Goal: Browse casually: Explore the website without a specific task or goal

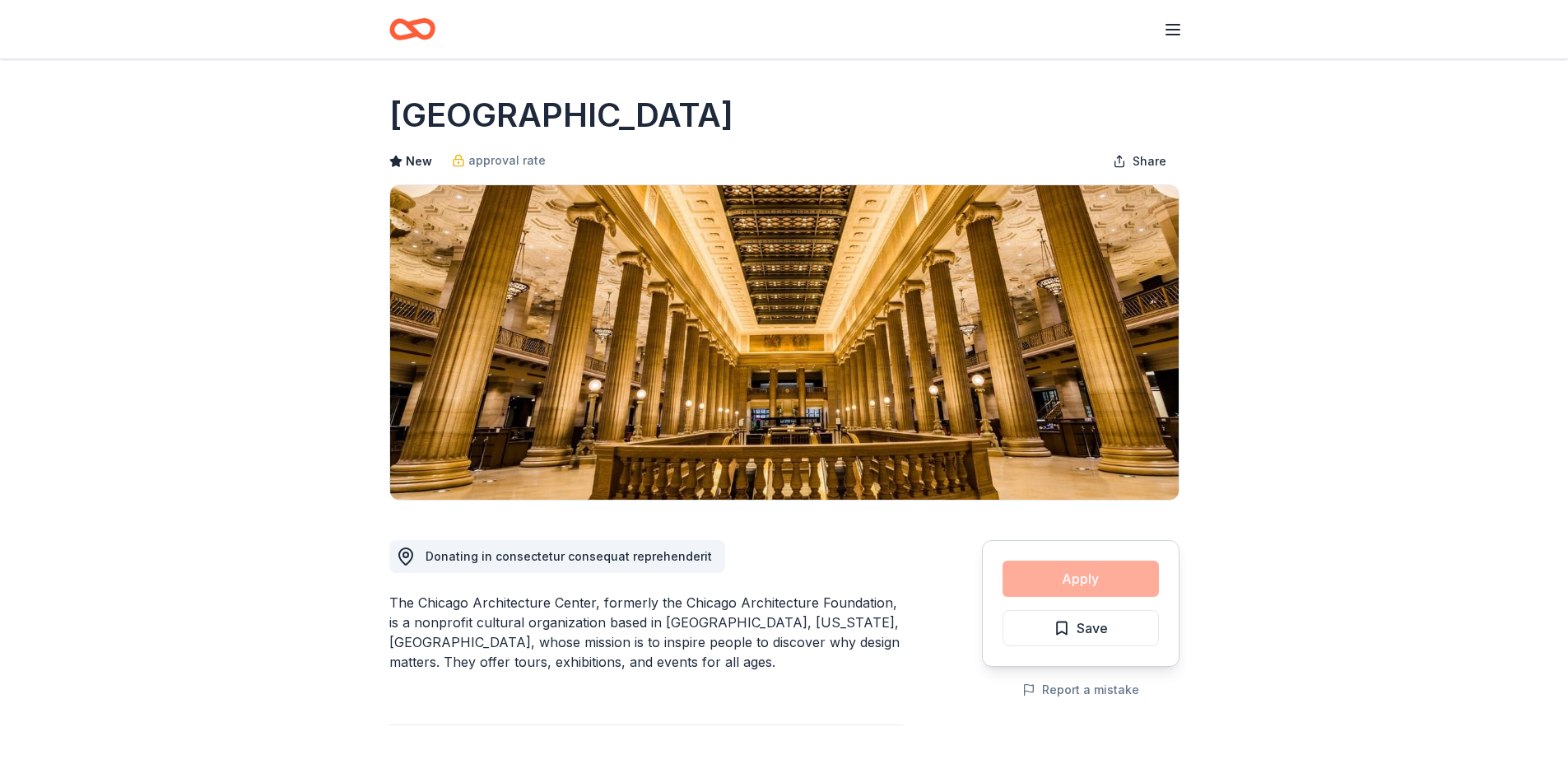
scroll to position [1565, 0]
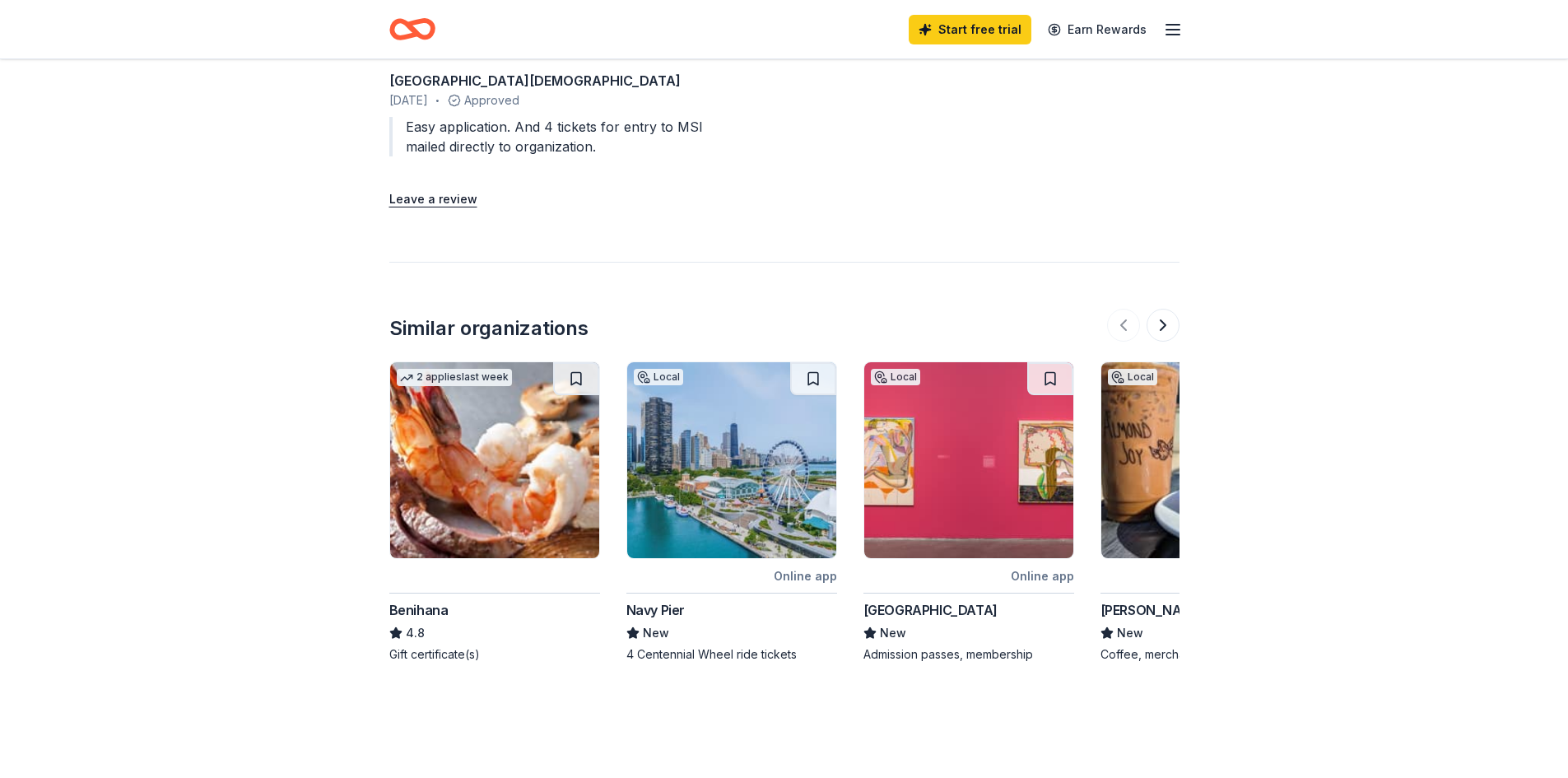
scroll to position [1729, 0]
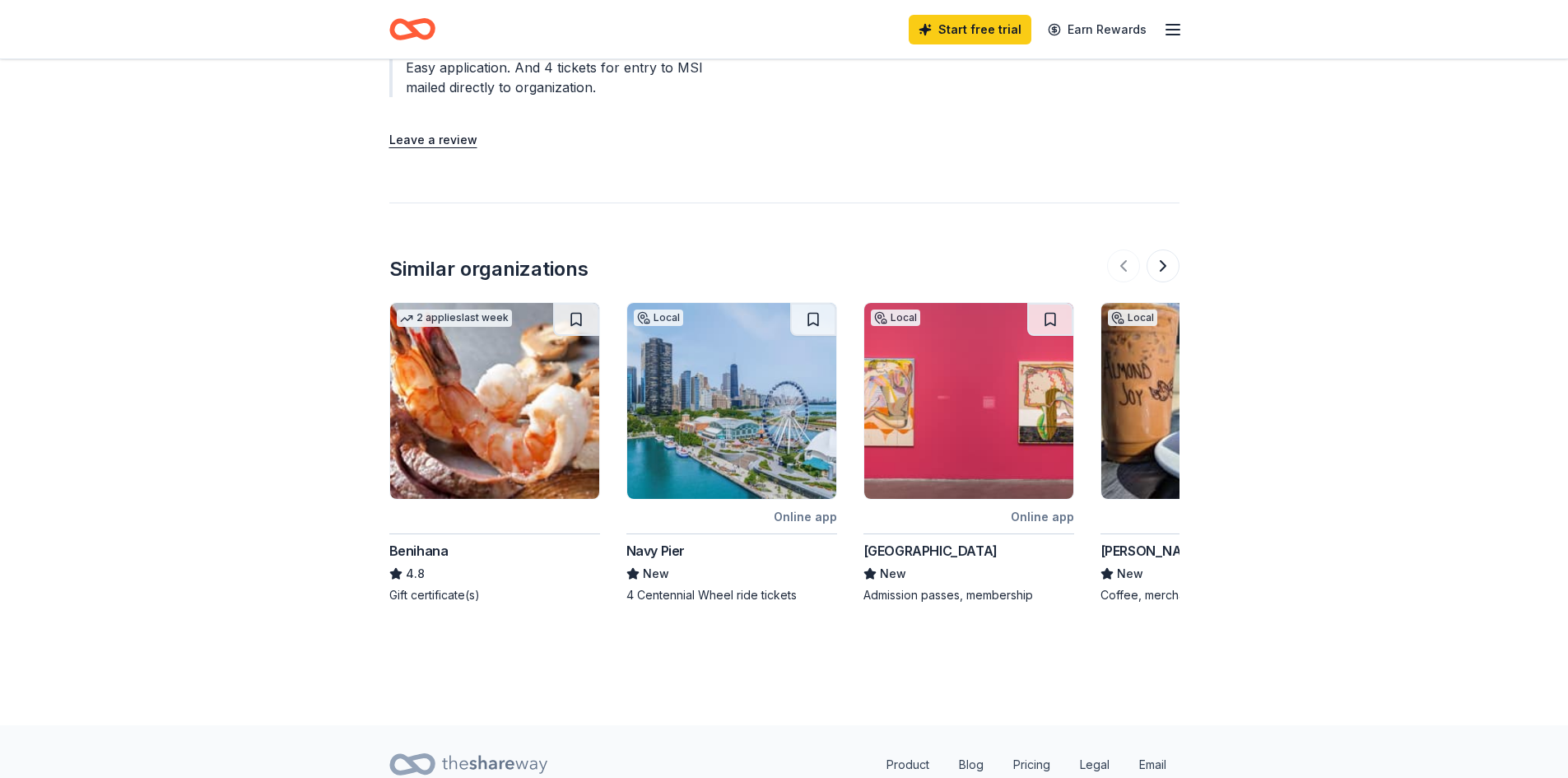
click at [448, 459] on img at bounding box center [494, 402] width 209 height 196
click at [963, 450] on img at bounding box center [968, 402] width 209 height 196
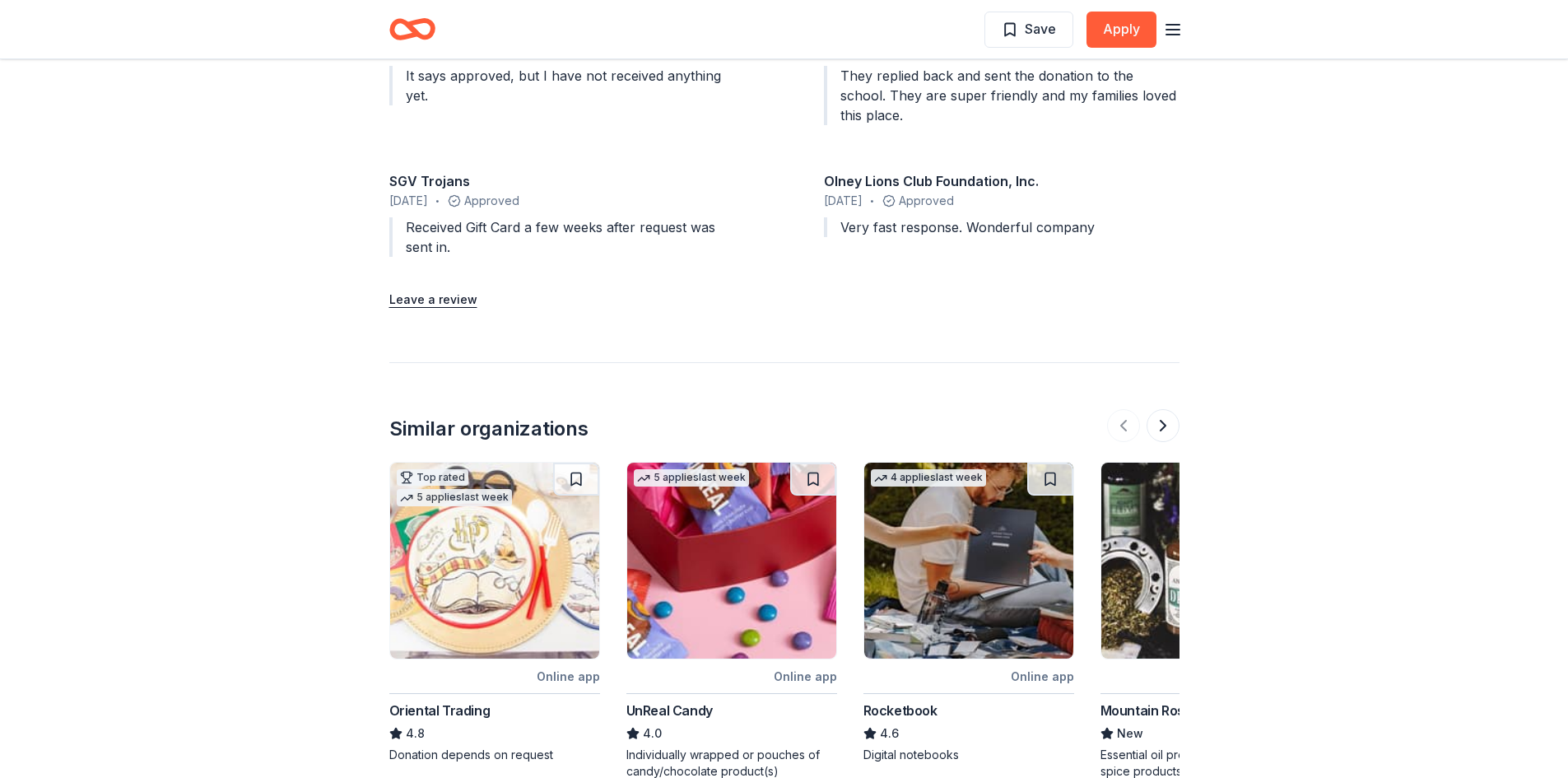
scroll to position [1976, 0]
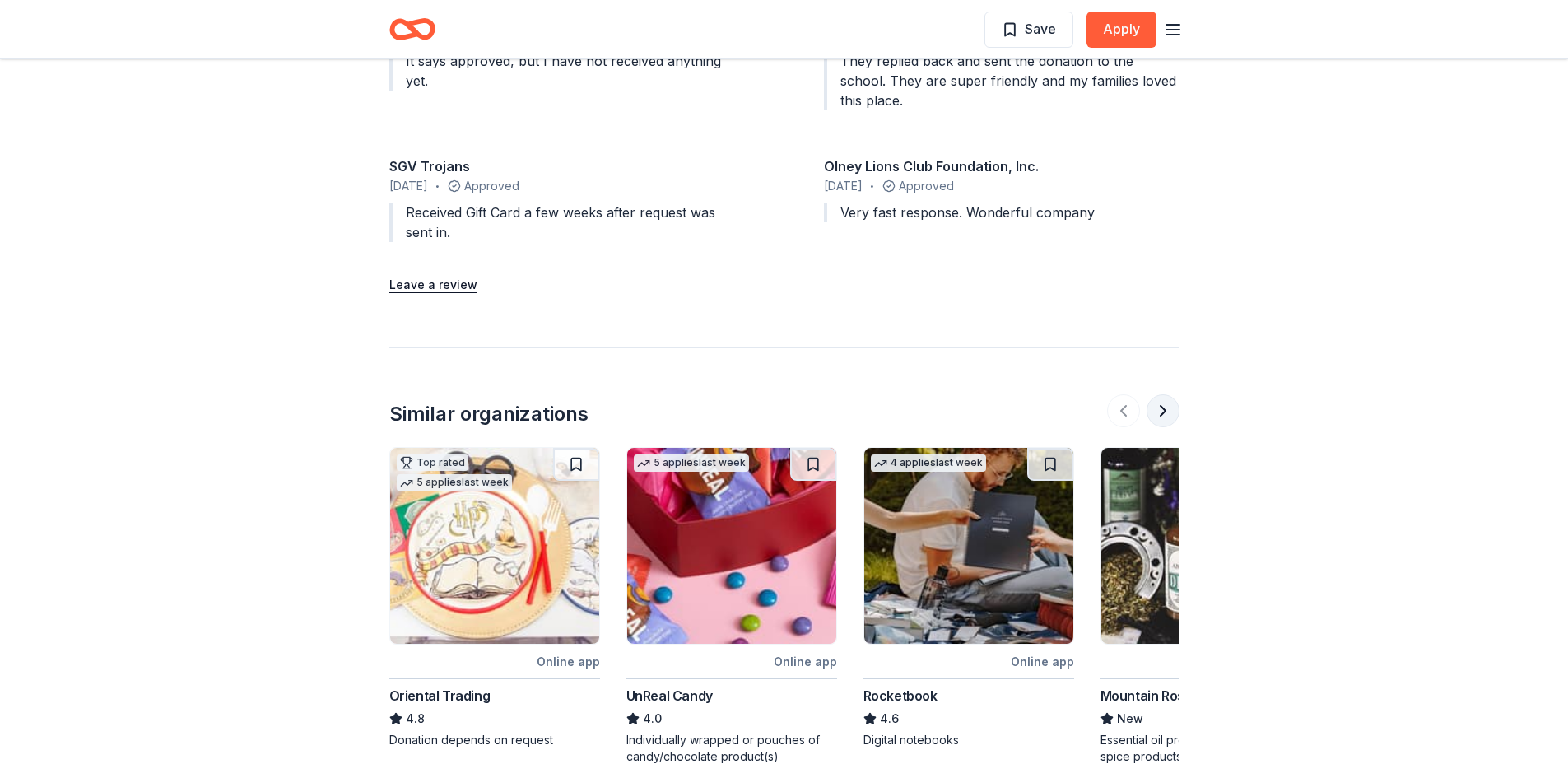
click at [1160, 395] on button at bounding box center [1164, 411] width 33 height 33
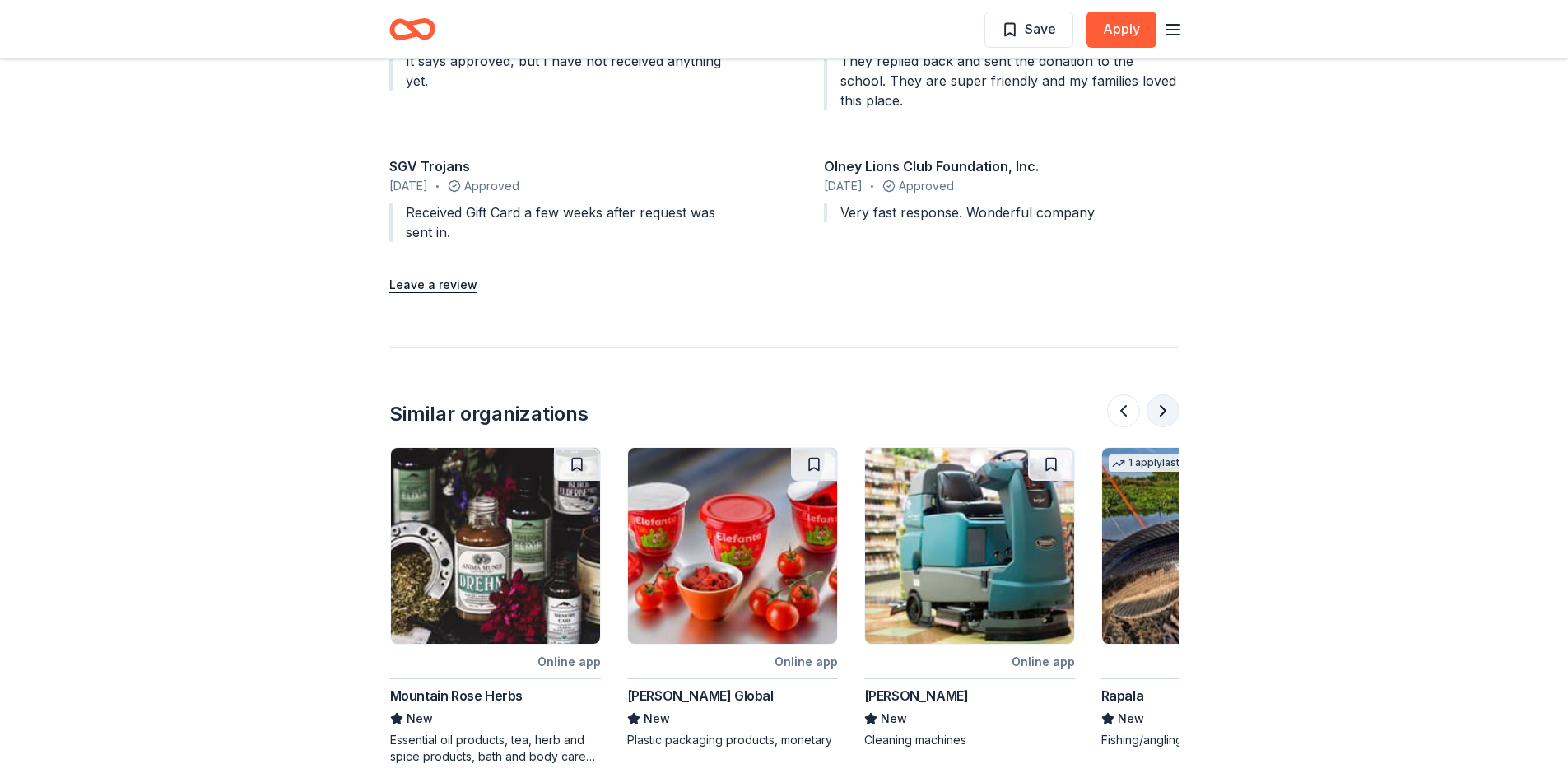
scroll to position [0, 712]
click at [1160, 396] on button at bounding box center [1164, 411] width 33 height 33
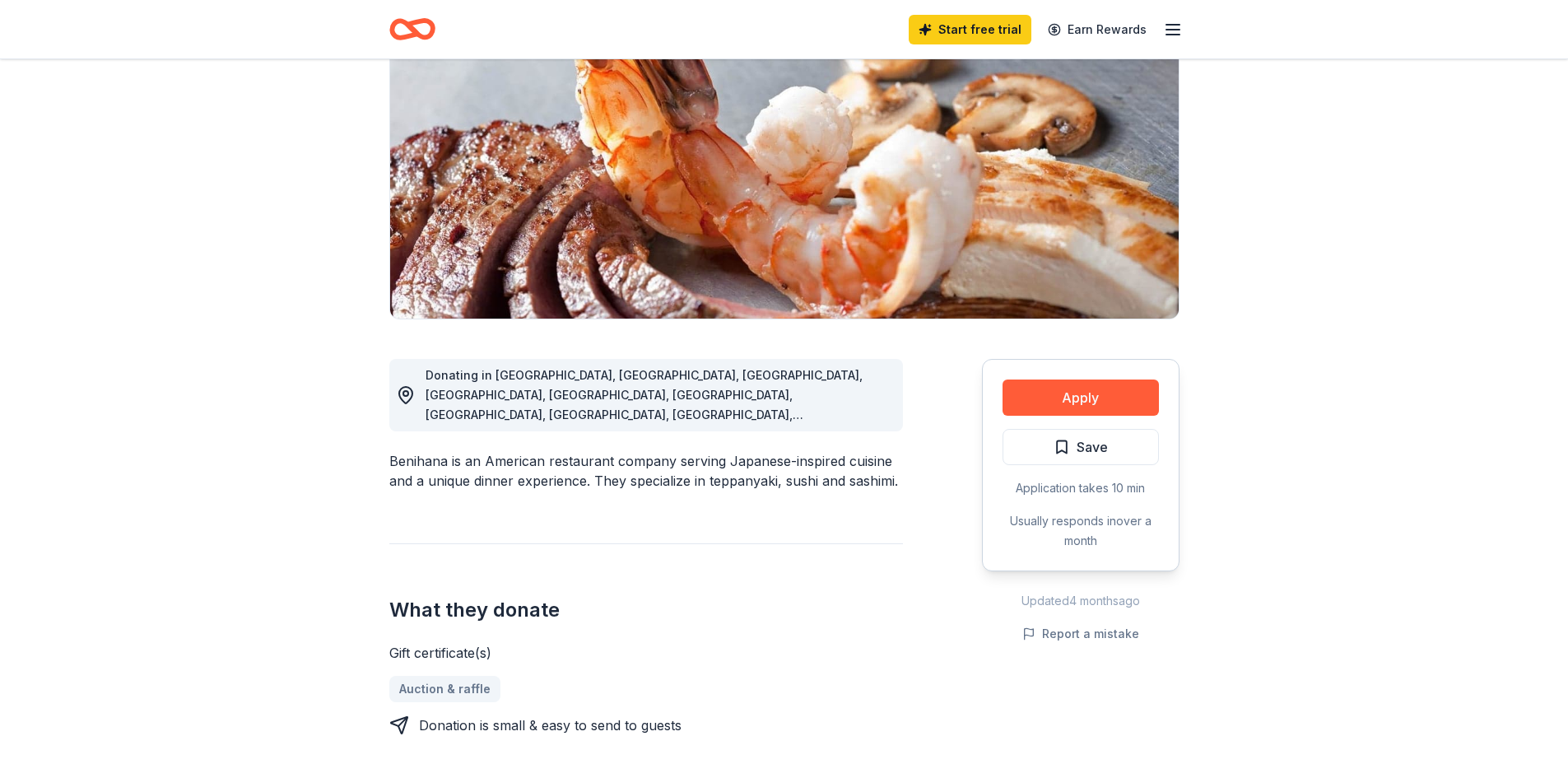
scroll to position [0, 0]
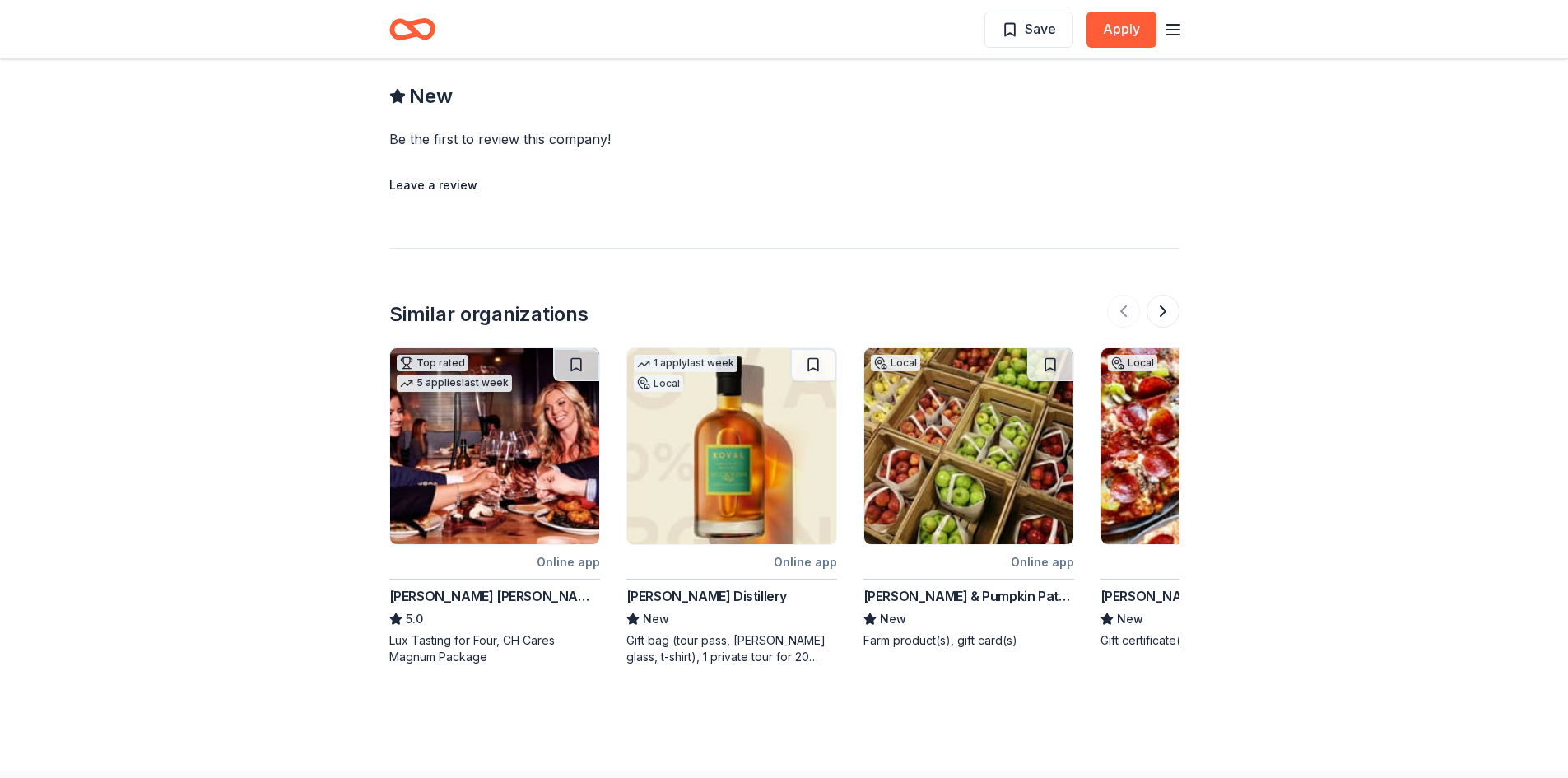
scroll to position [1400, 0]
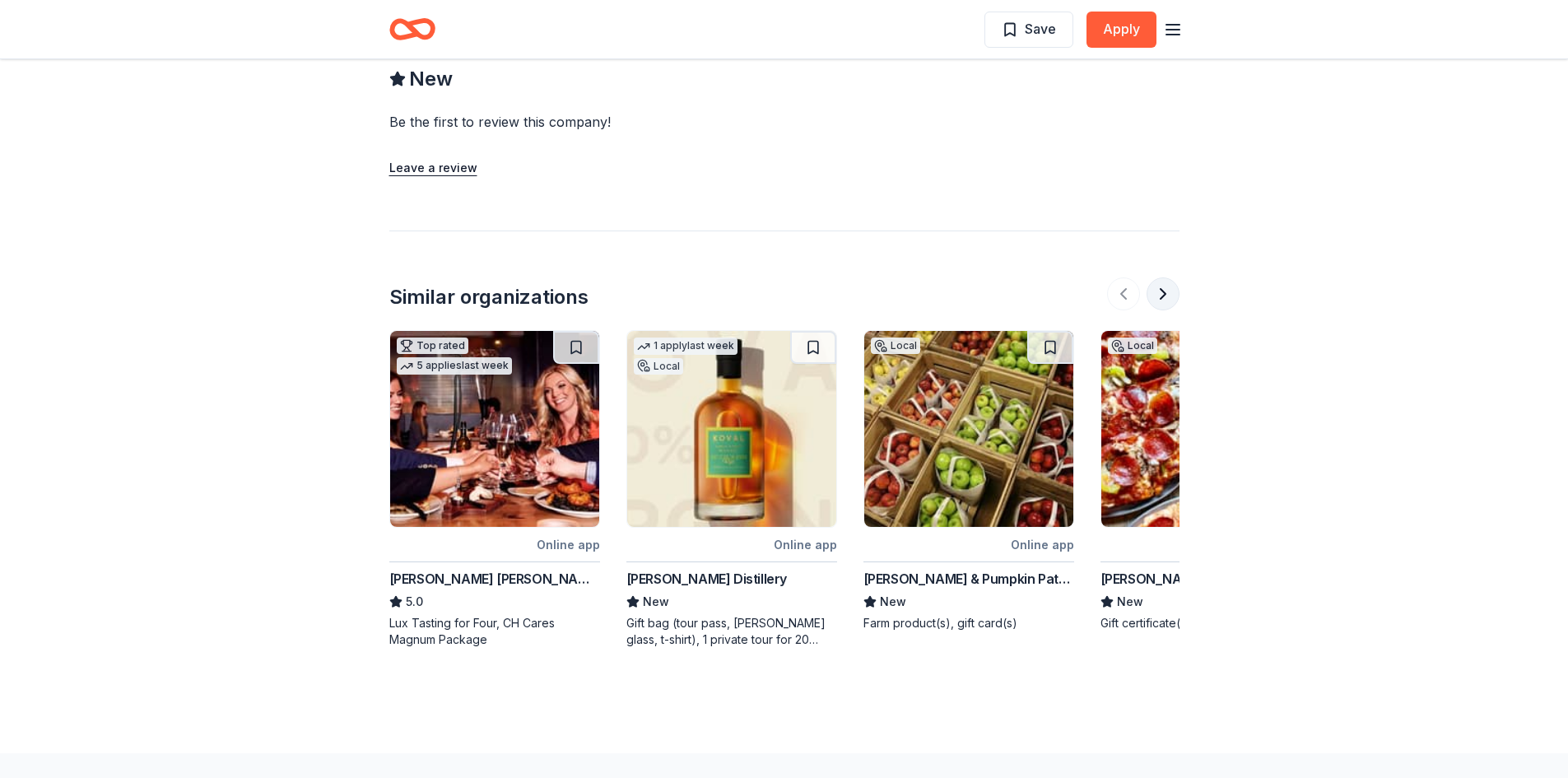
click at [1165, 293] on button at bounding box center [1164, 294] width 33 height 33
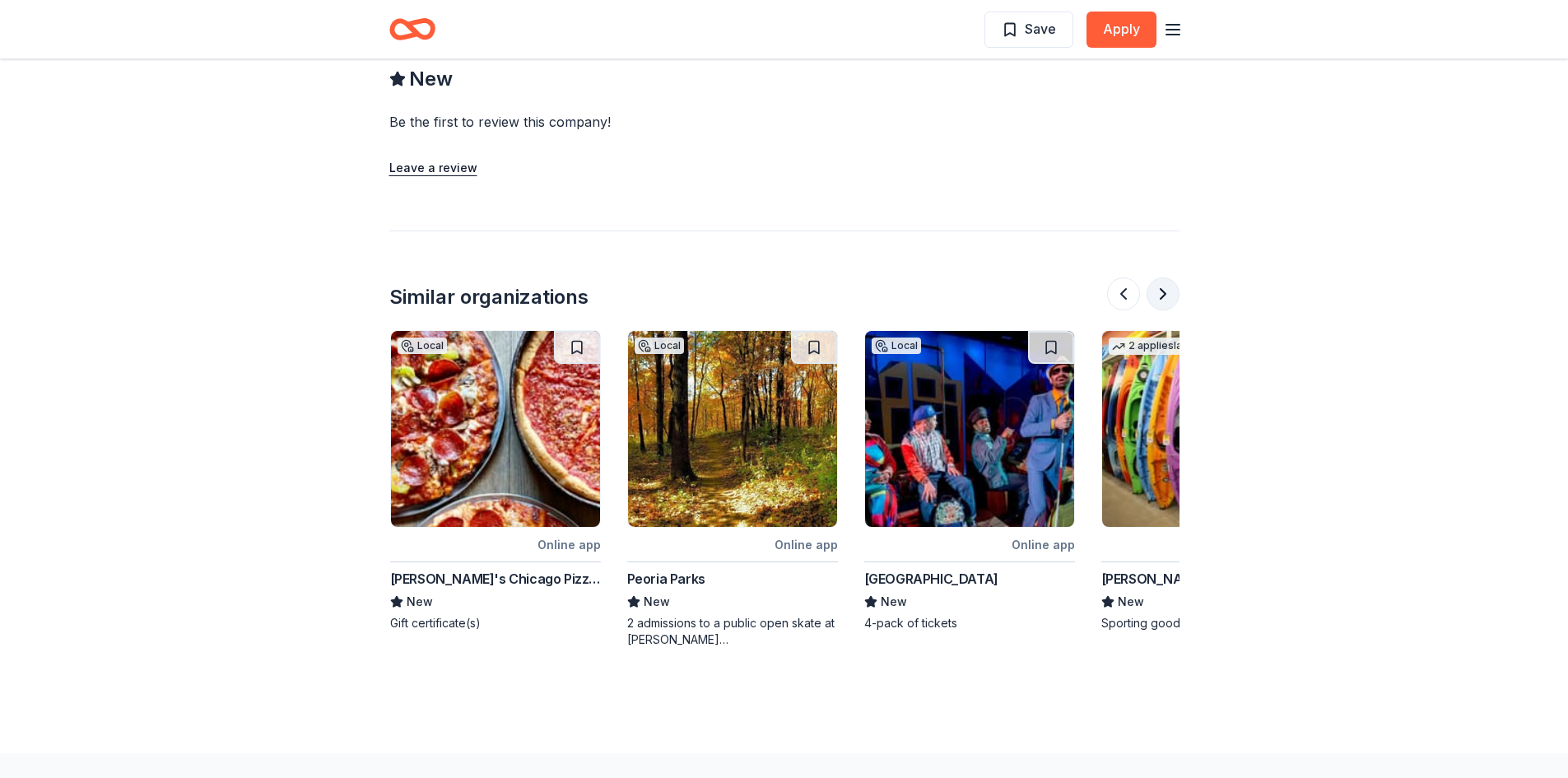
scroll to position [0, 712]
click at [1164, 293] on button at bounding box center [1164, 294] width 33 height 33
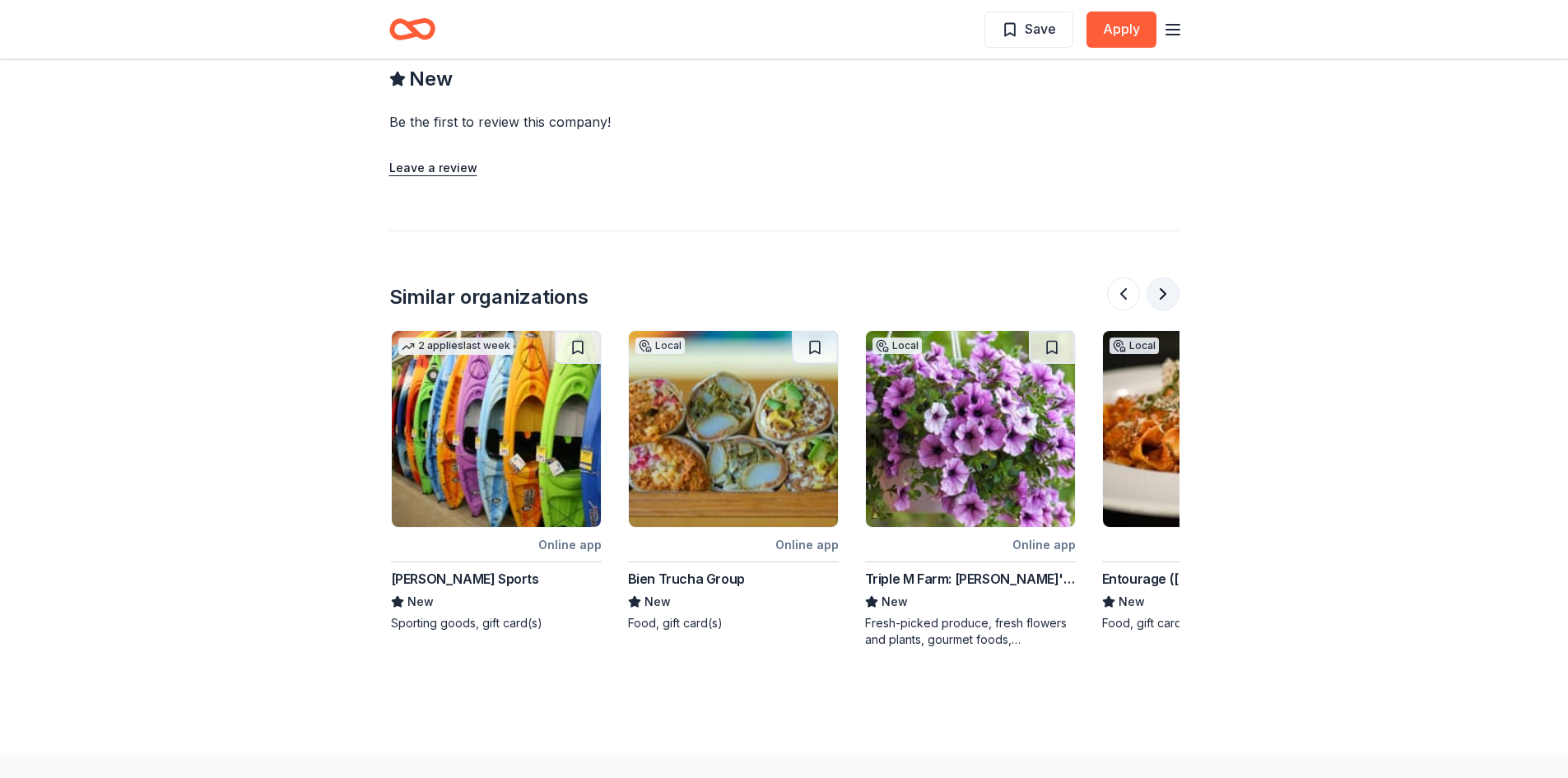
scroll to position [0, 1422]
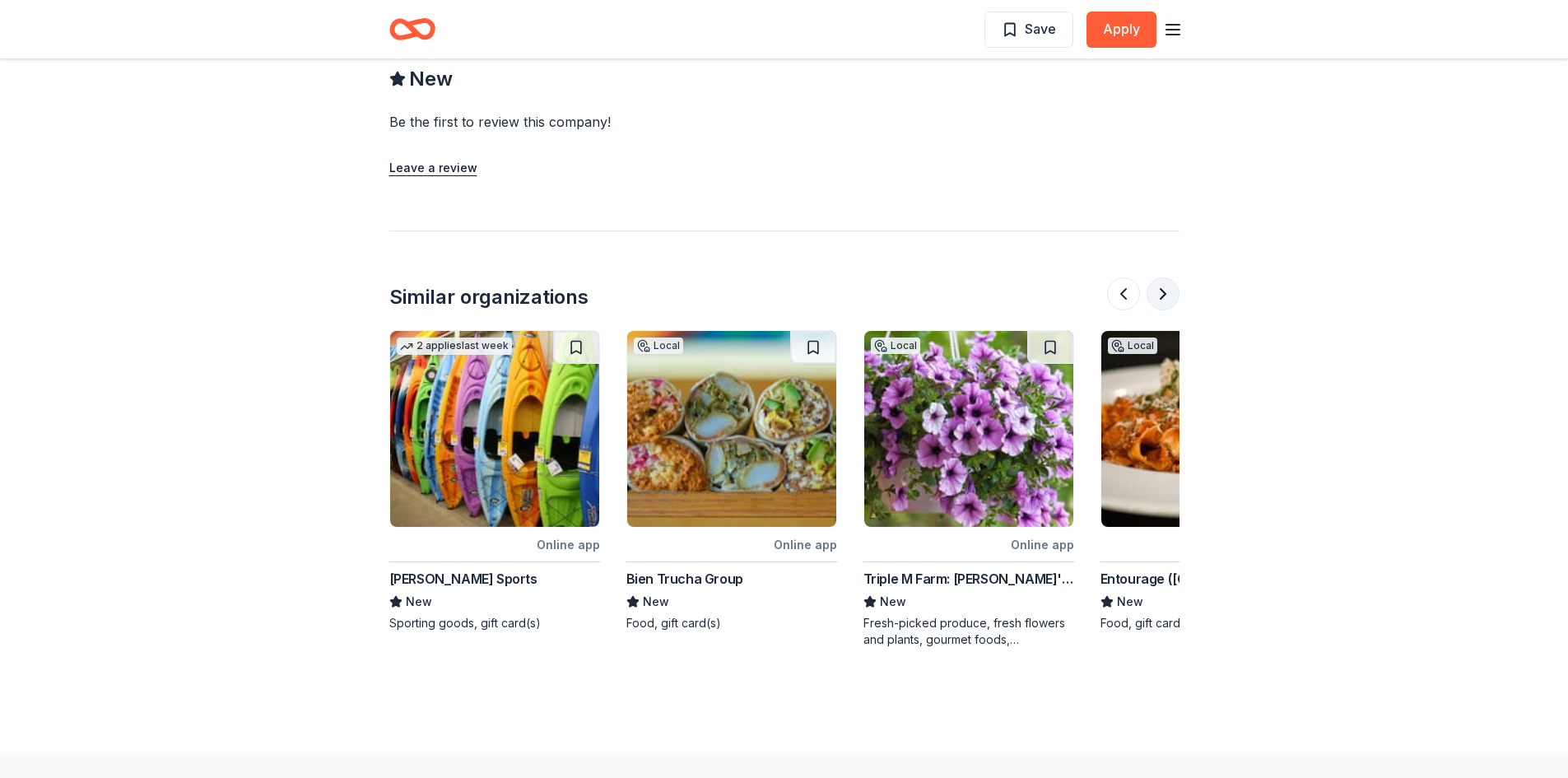
click at [1164, 293] on button at bounding box center [1164, 294] width 33 height 33
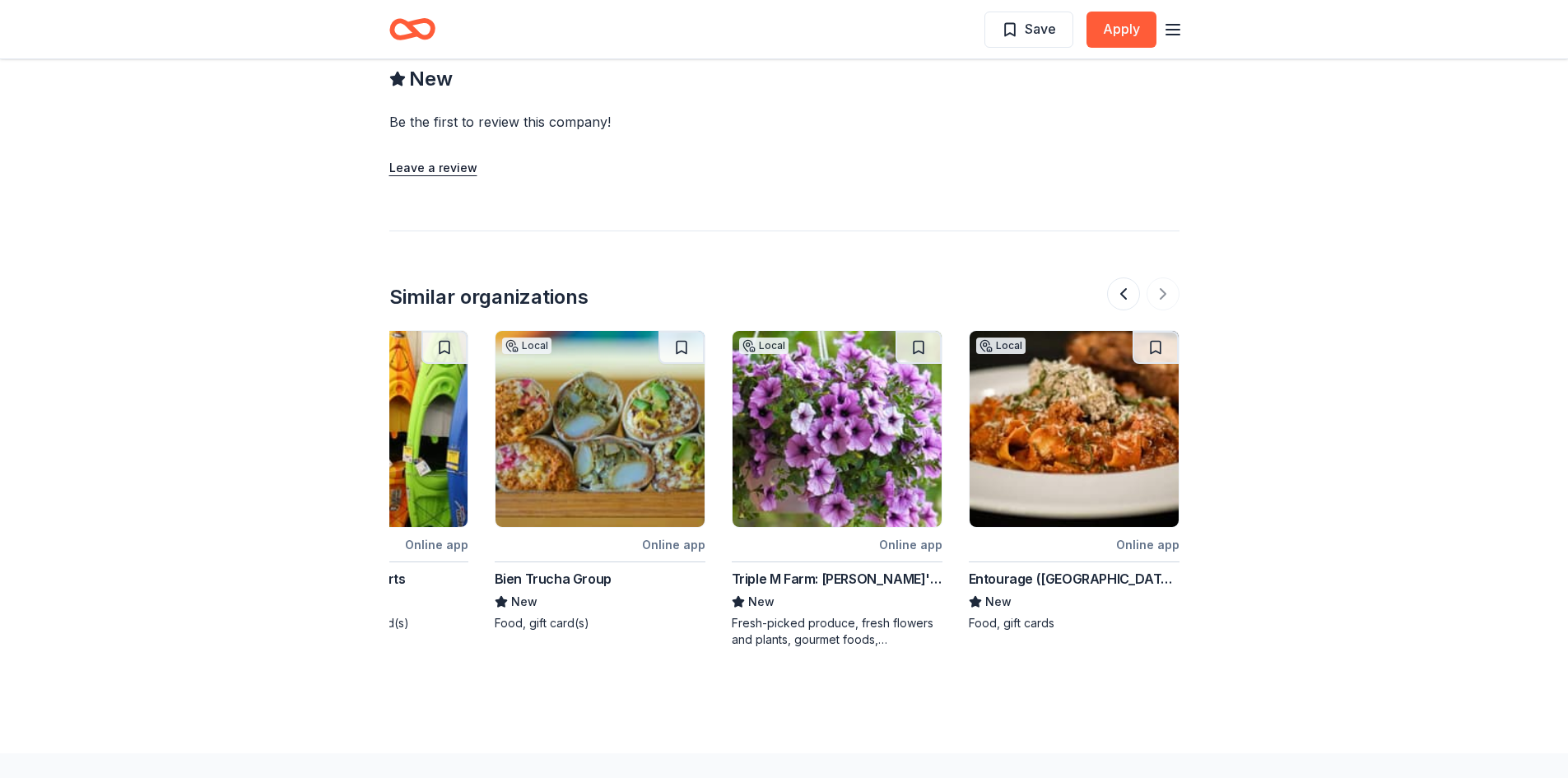
click at [1028, 460] on img at bounding box center [1074, 429] width 209 height 196
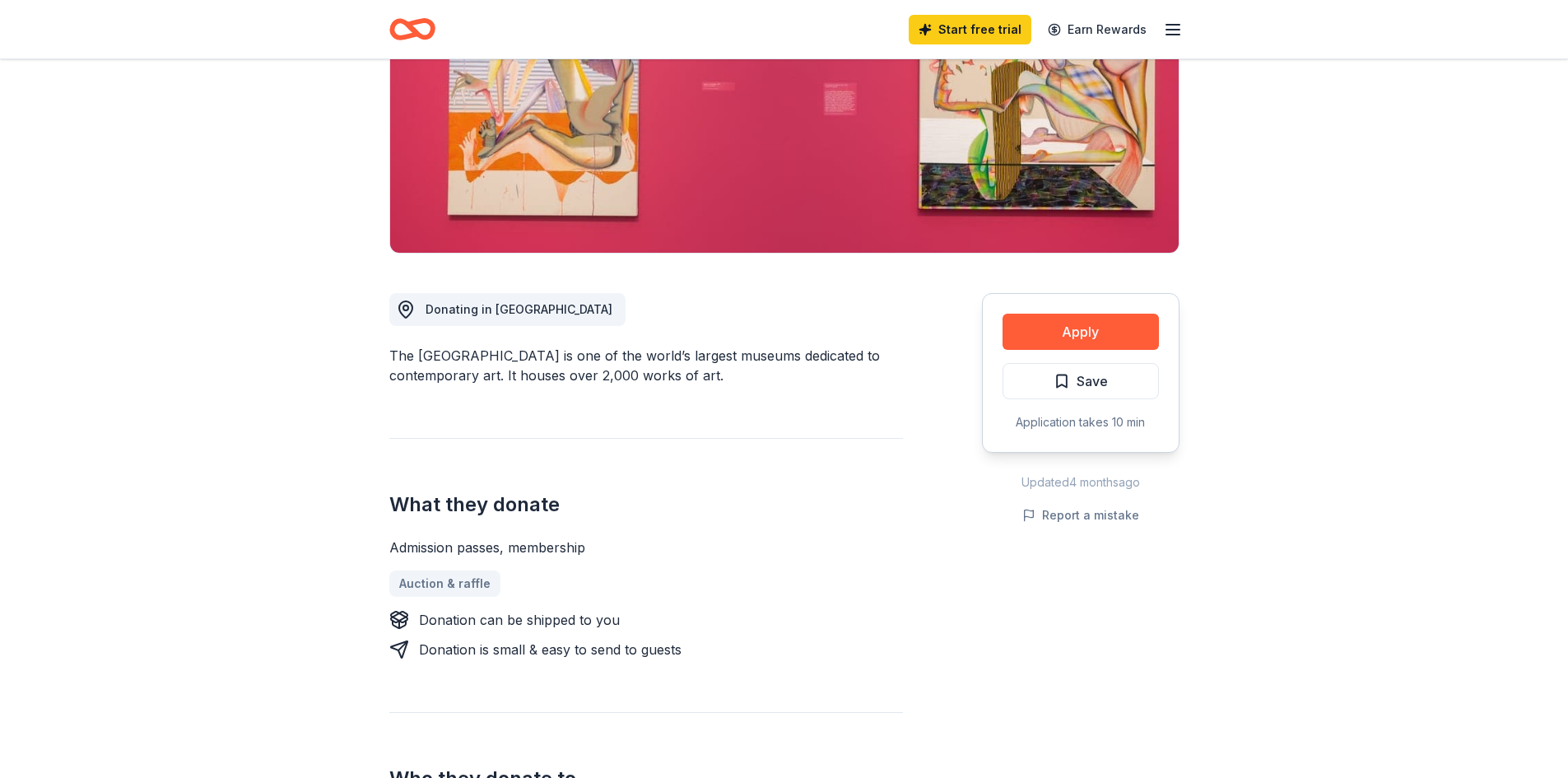
scroll to position [0, 0]
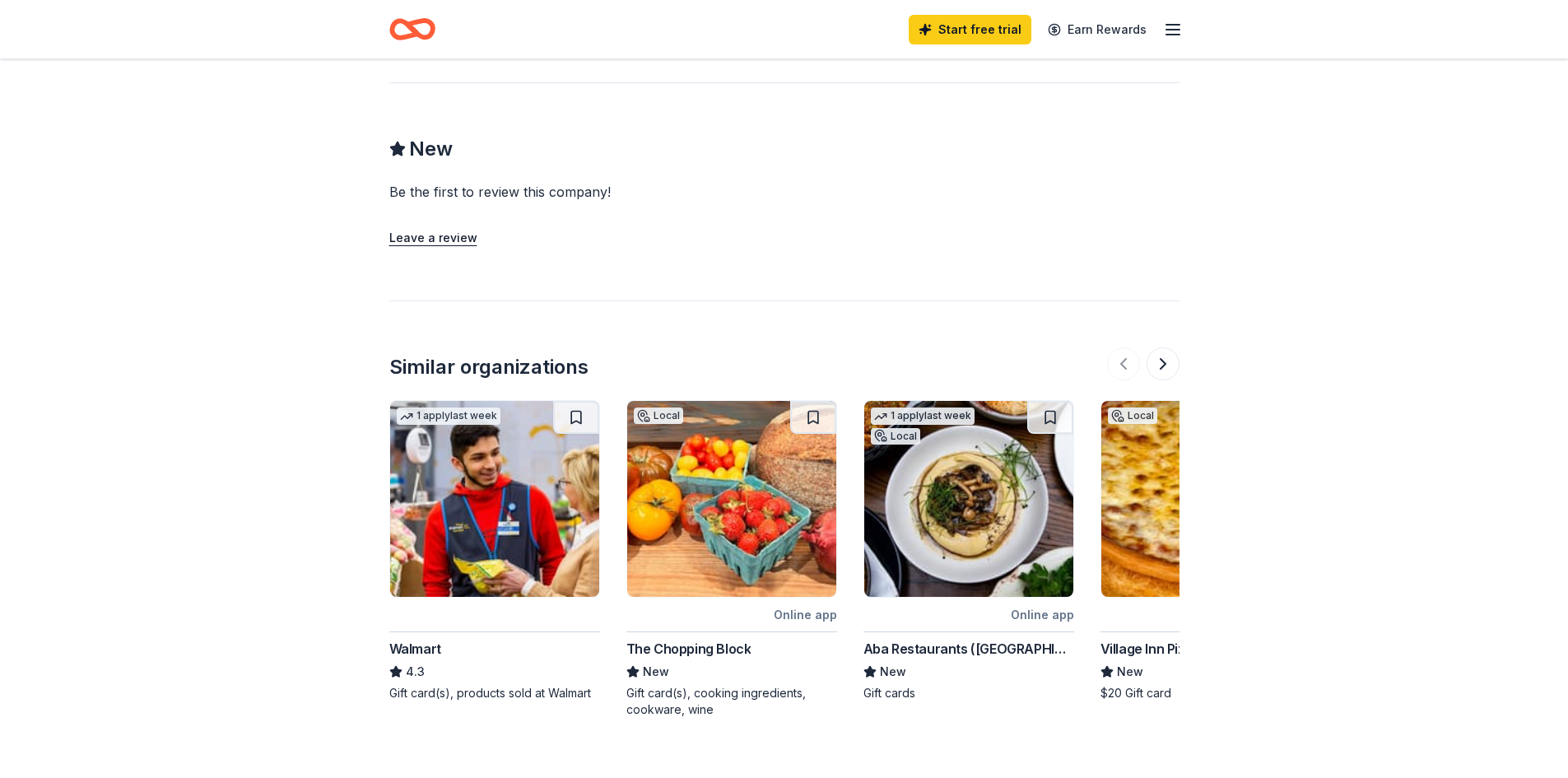
scroll to position [1235, 0]
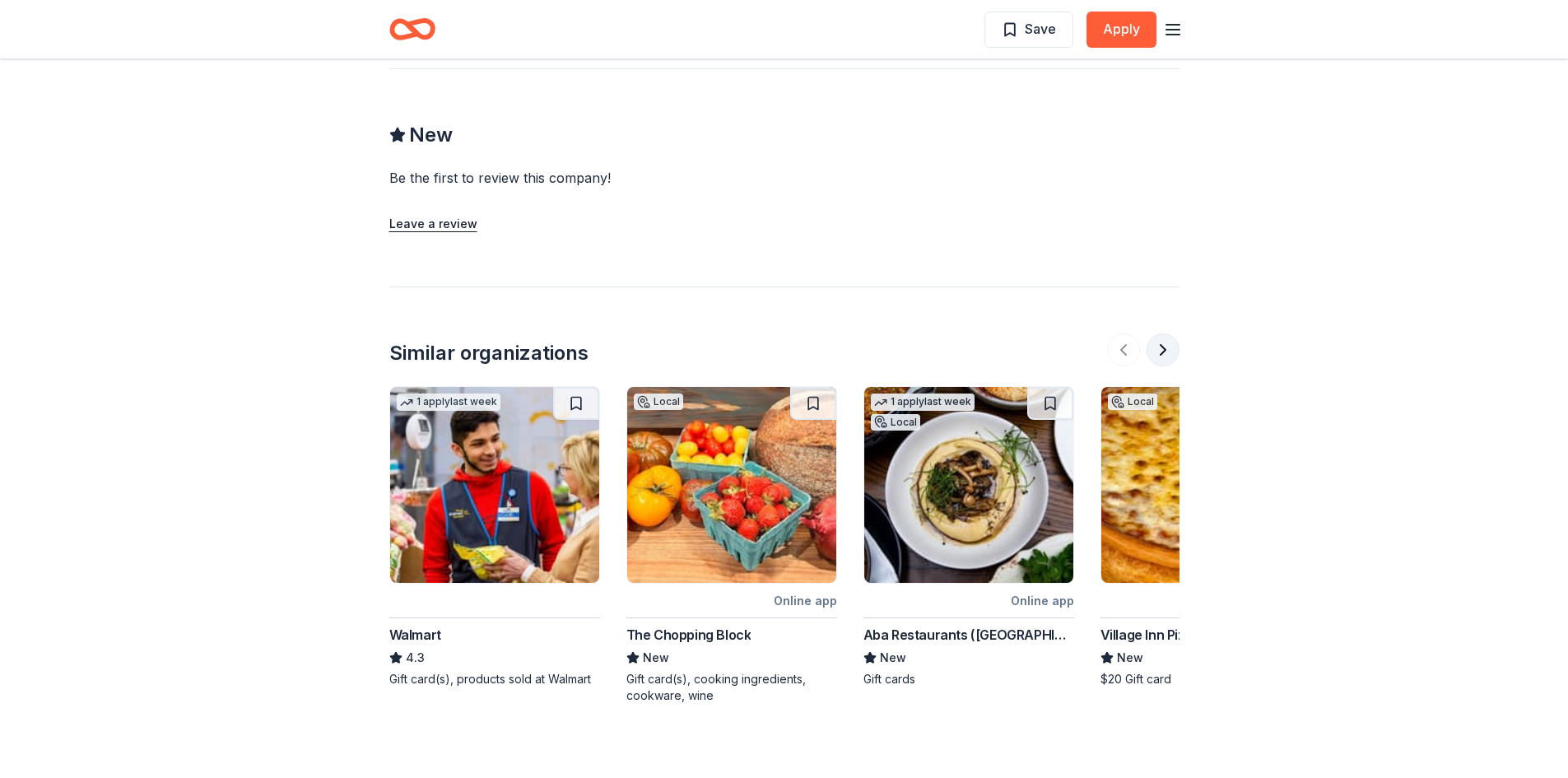
click at [1160, 334] on button at bounding box center [1164, 350] width 33 height 33
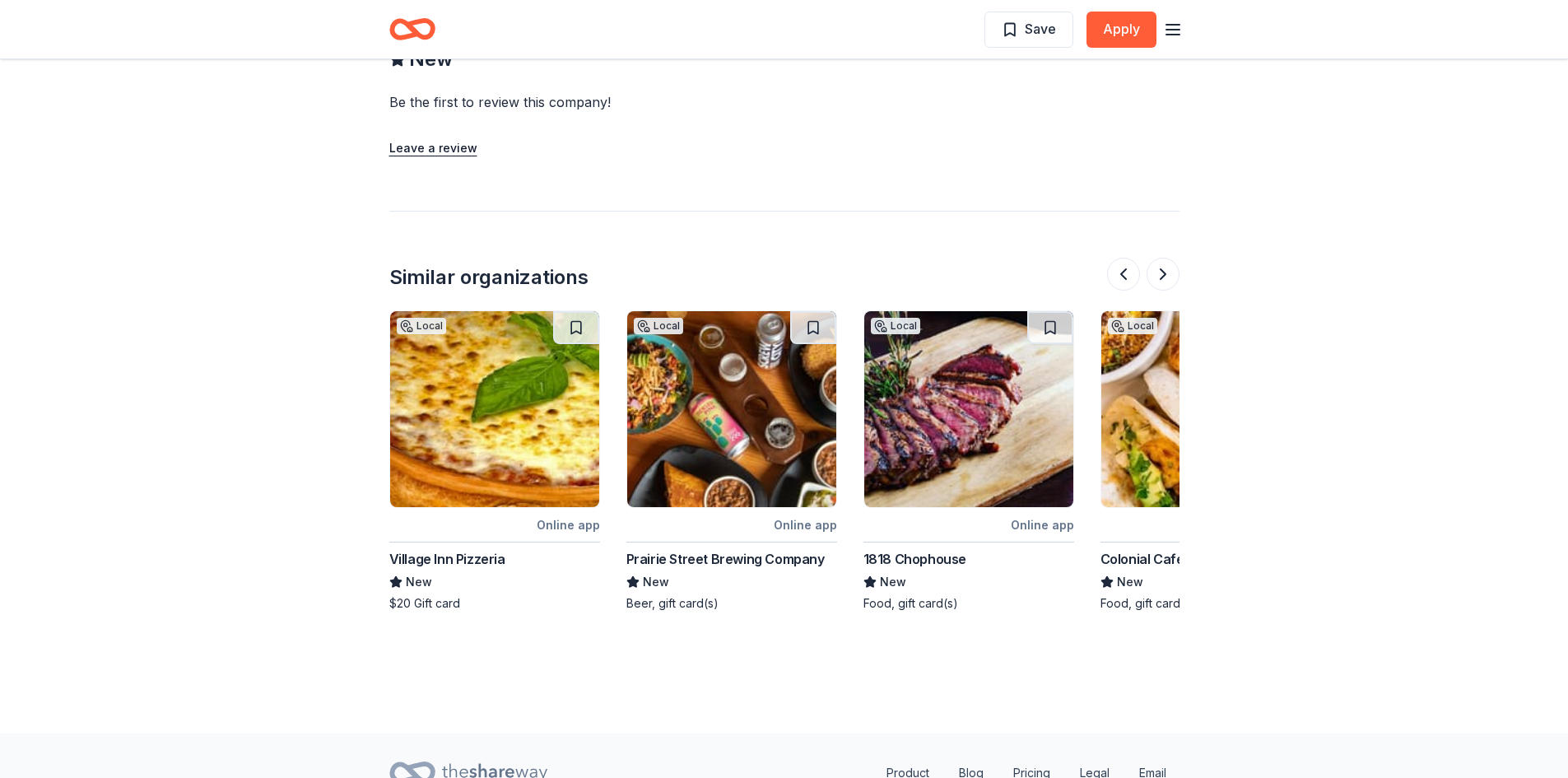
scroll to position [1318, 0]
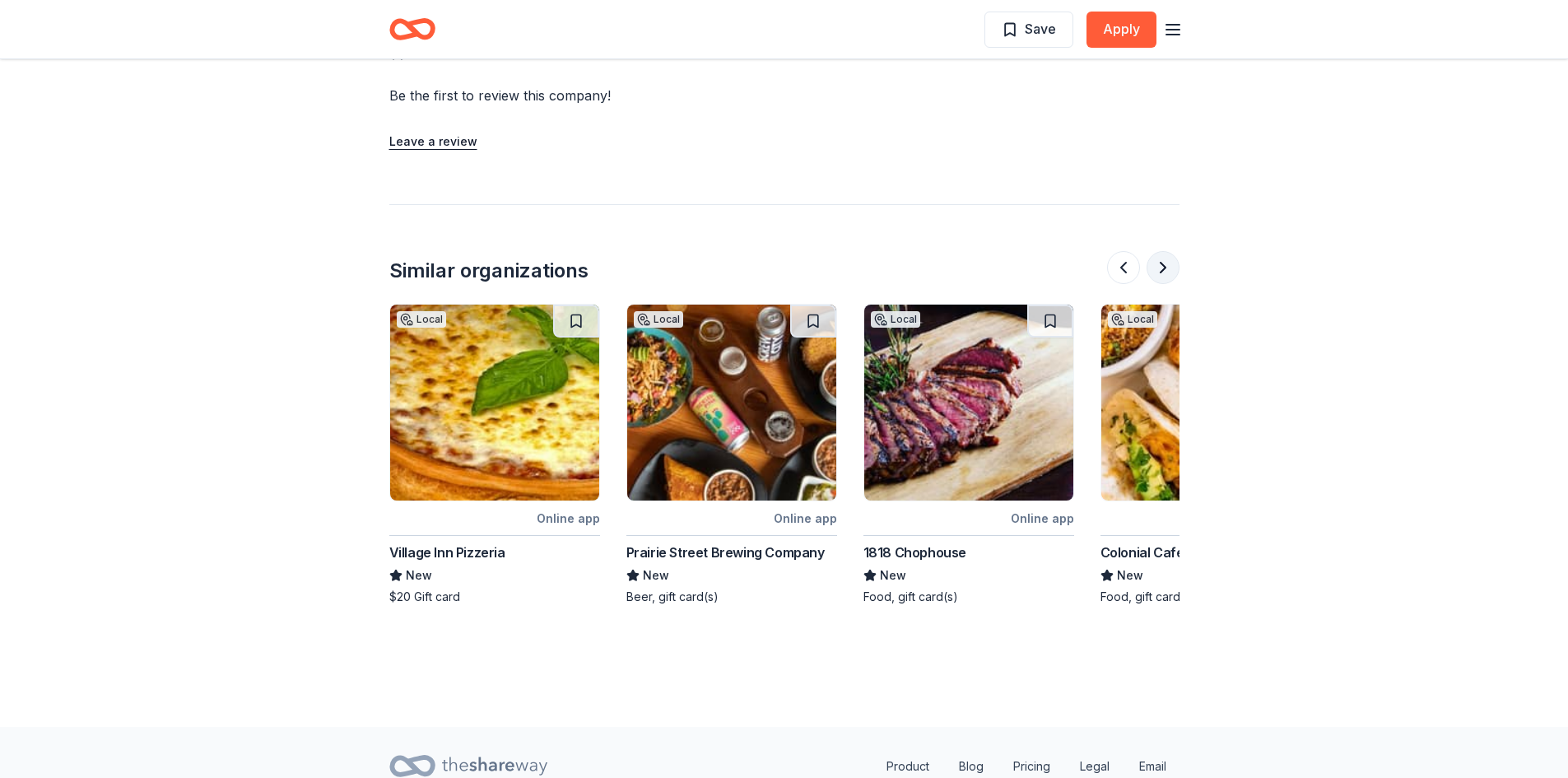
click at [1163, 251] on button at bounding box center [1164, 267] width 33 height 33
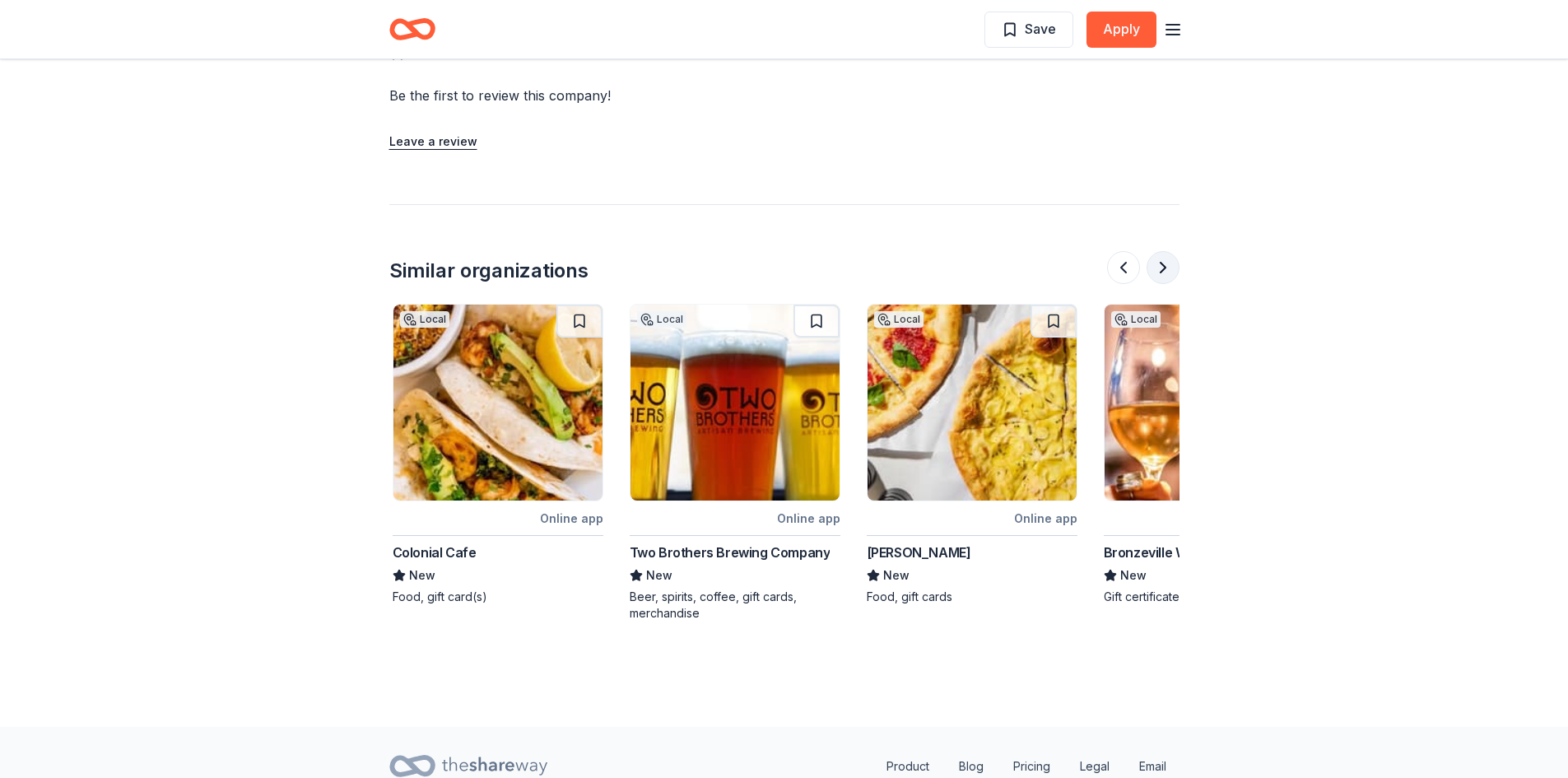
scroll to position [0, 1422]
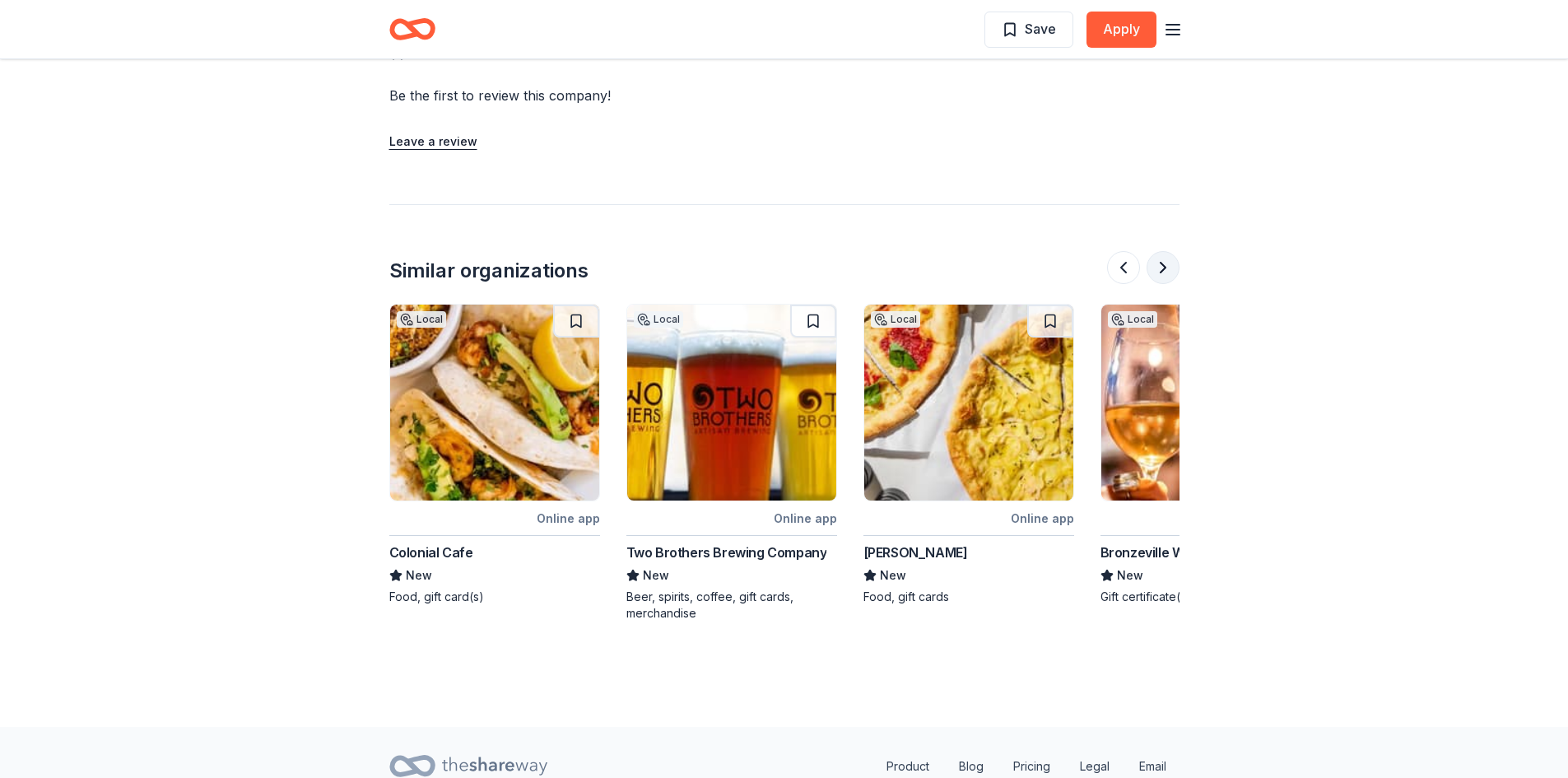
click at [1159, 251] on button at bounding box center [1164, 267] width 33 height 33
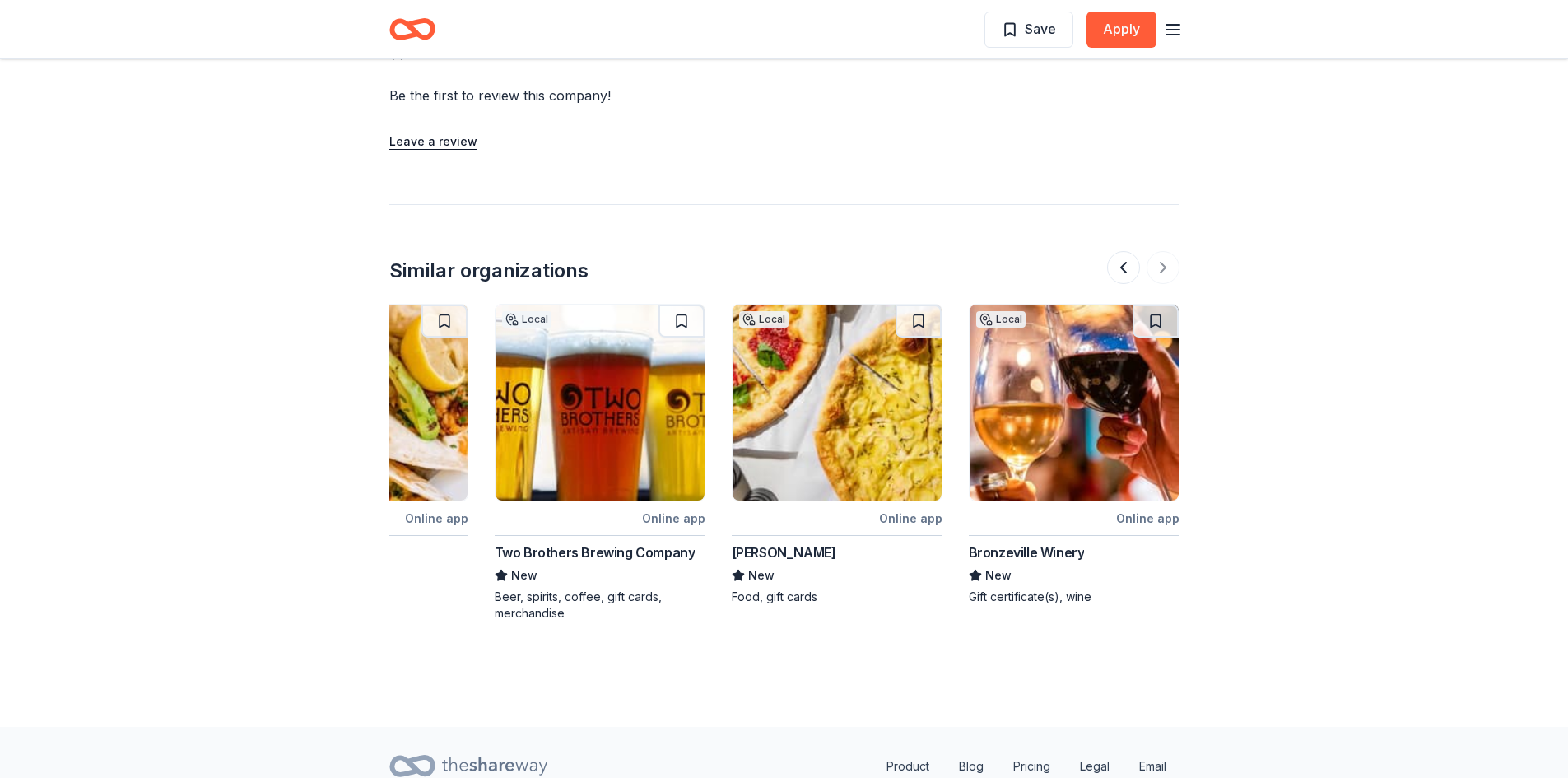
click at [584, 466] on img at bounding box center [600, 403] width 209 height 196
click at [1120, 251] on button at bounding box center [1124, 267] width 33 height 33
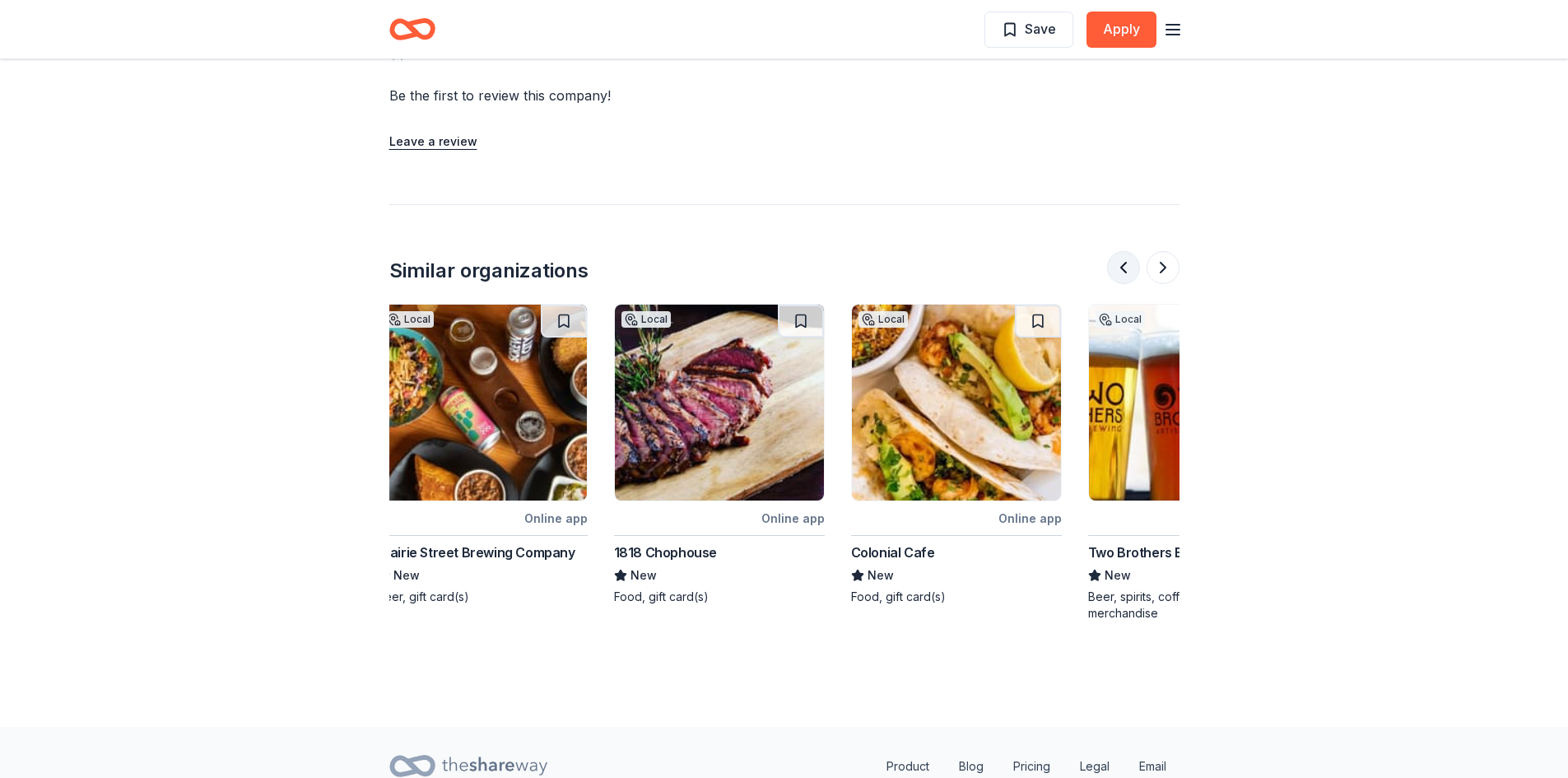
scroll to position [0, 949]
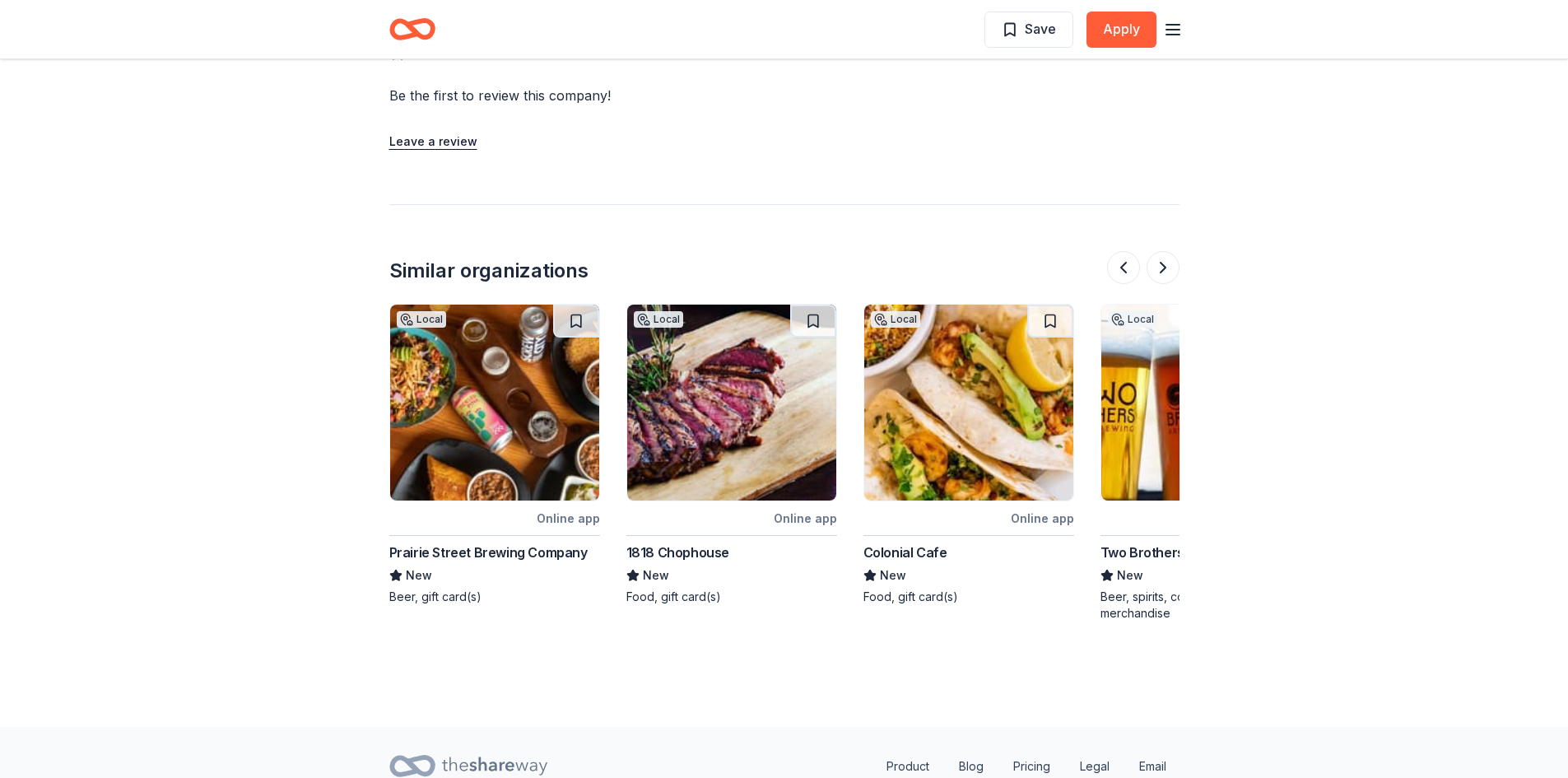
click at [741, 471] on img at bounding box center [731, 403] width 209 height 196
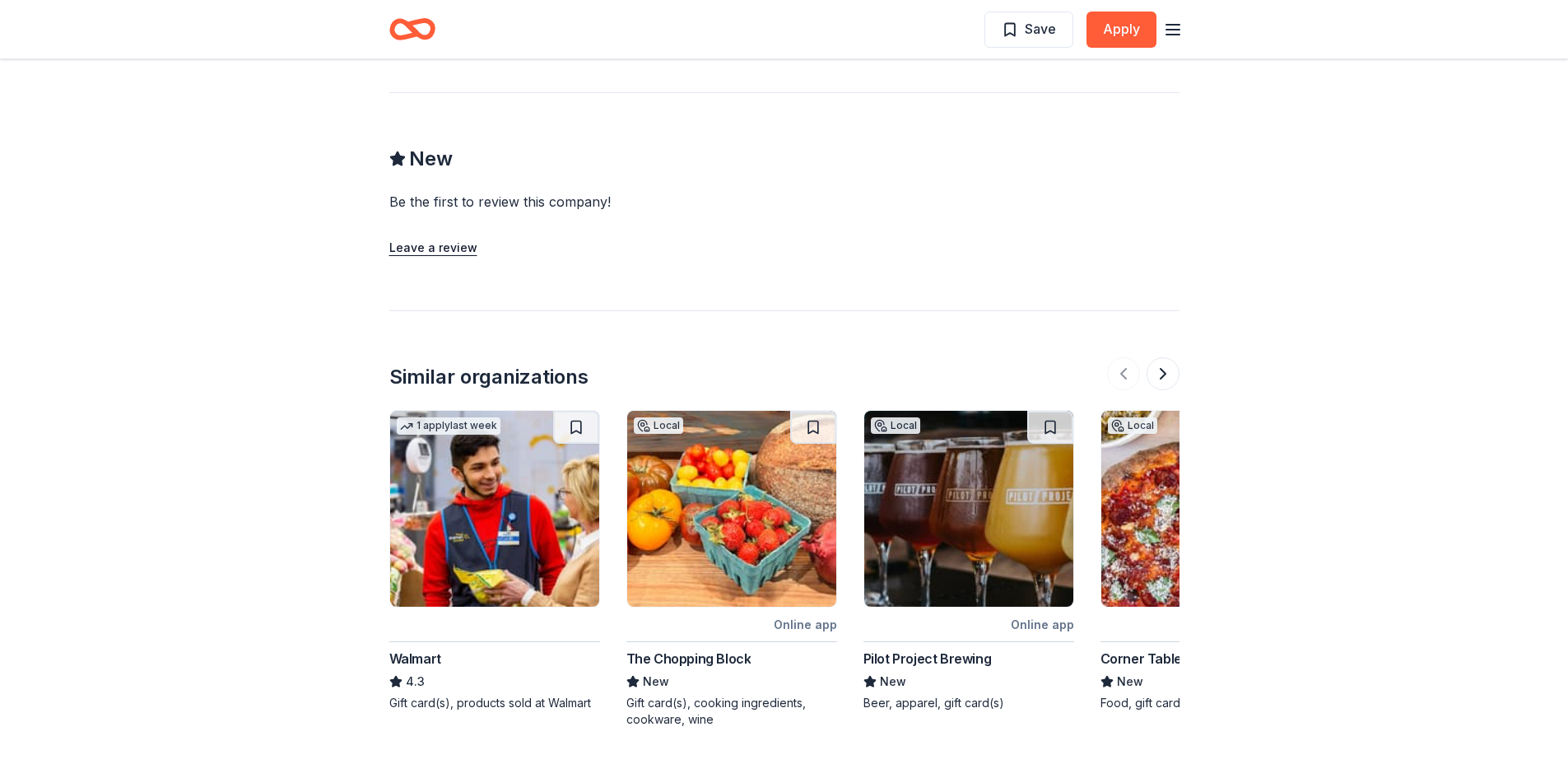
scroll to position [1235, 0]
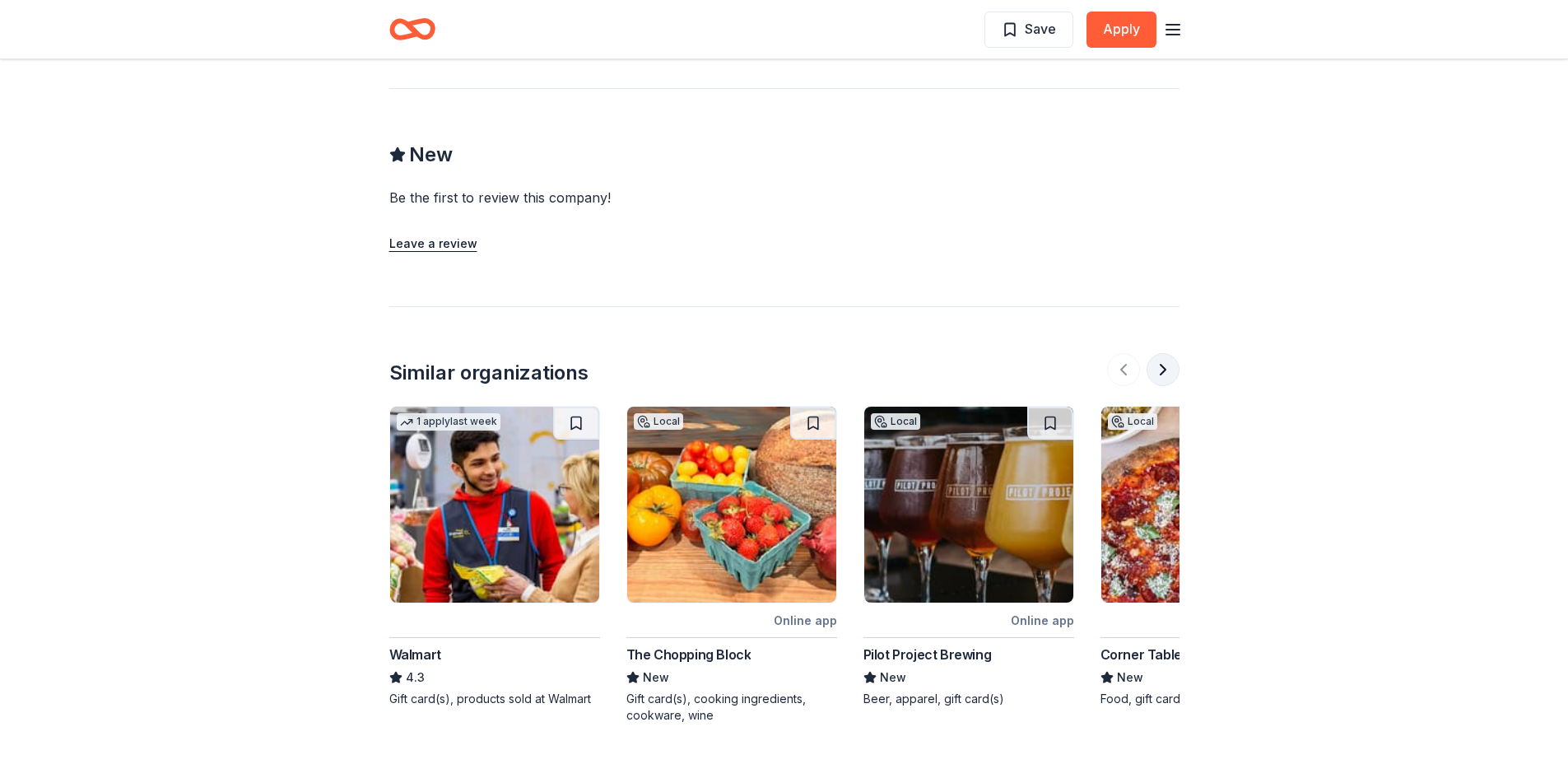
click at [1159, 369] on button at bounding box center [1164, 370] width 33 height 33
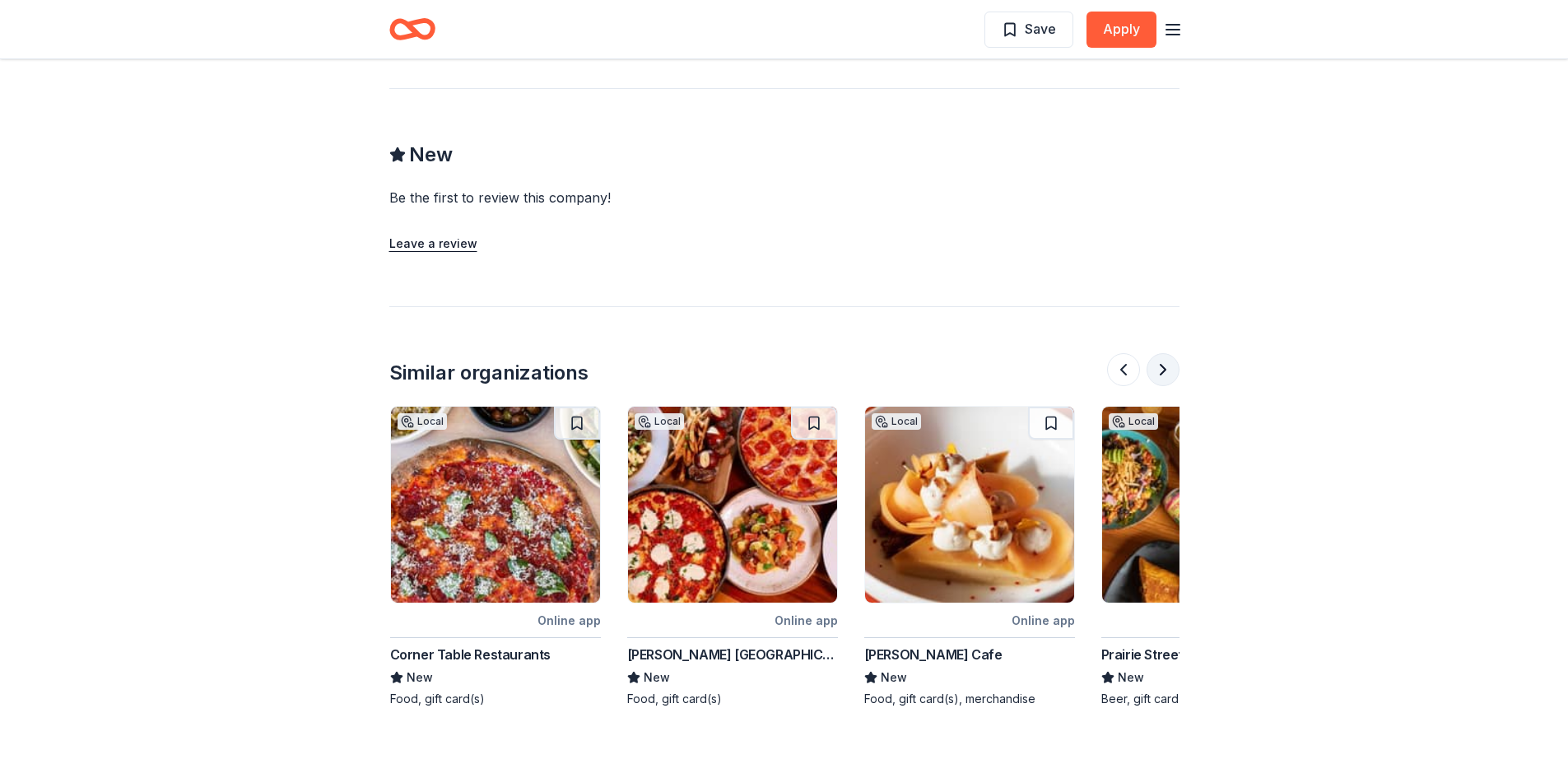
scroll to position [0, 712]
click at [716, 535] on img at bounding box center [731, 505] width 209 height 196
click at [1160, 367] on button at bounding box center [1164, 370] width 33 height 33
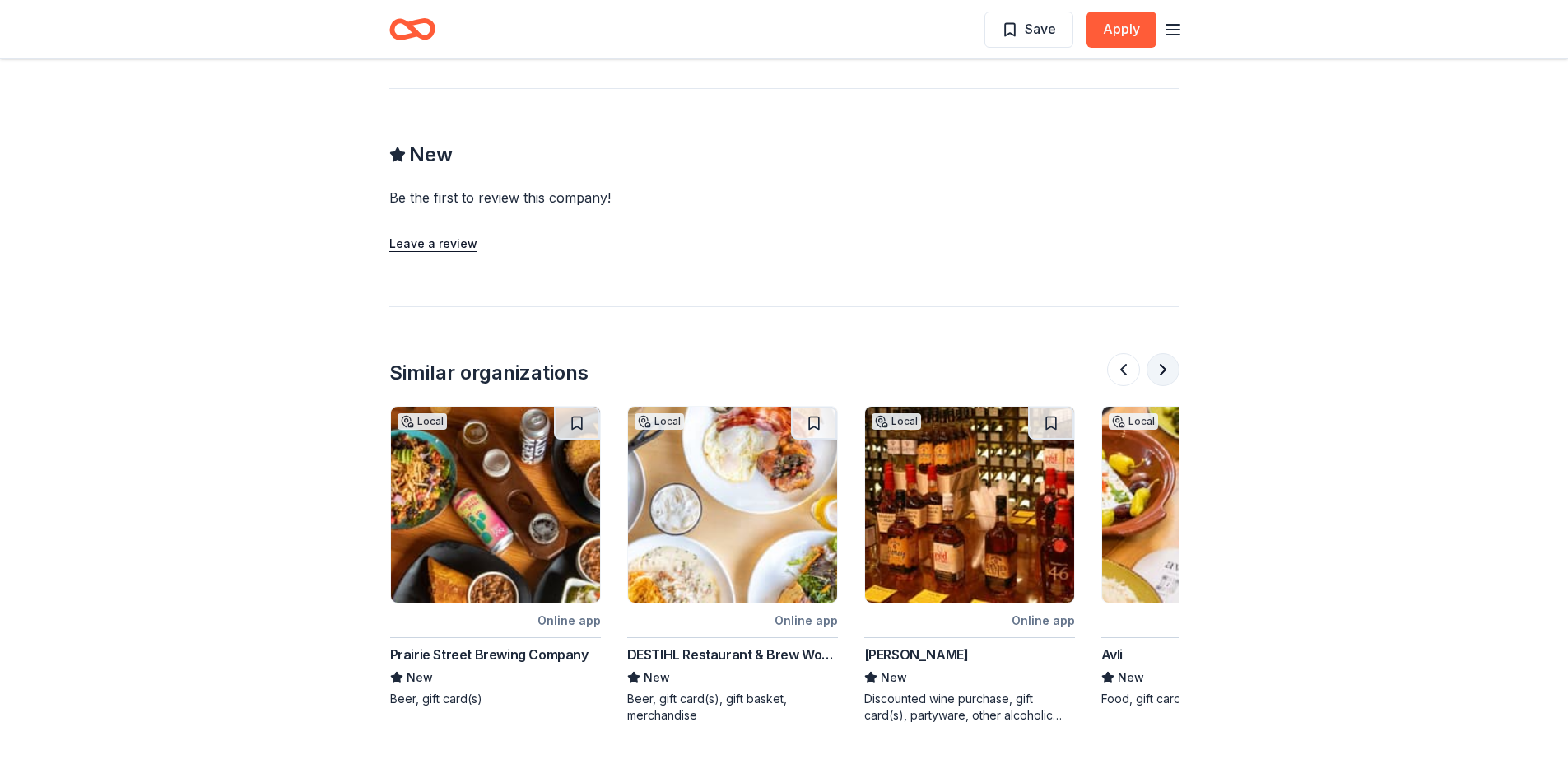
scroll to position [0, 1422]
click at [1160, 367] on button at bounding box center [1164, 370] width 33 height 33
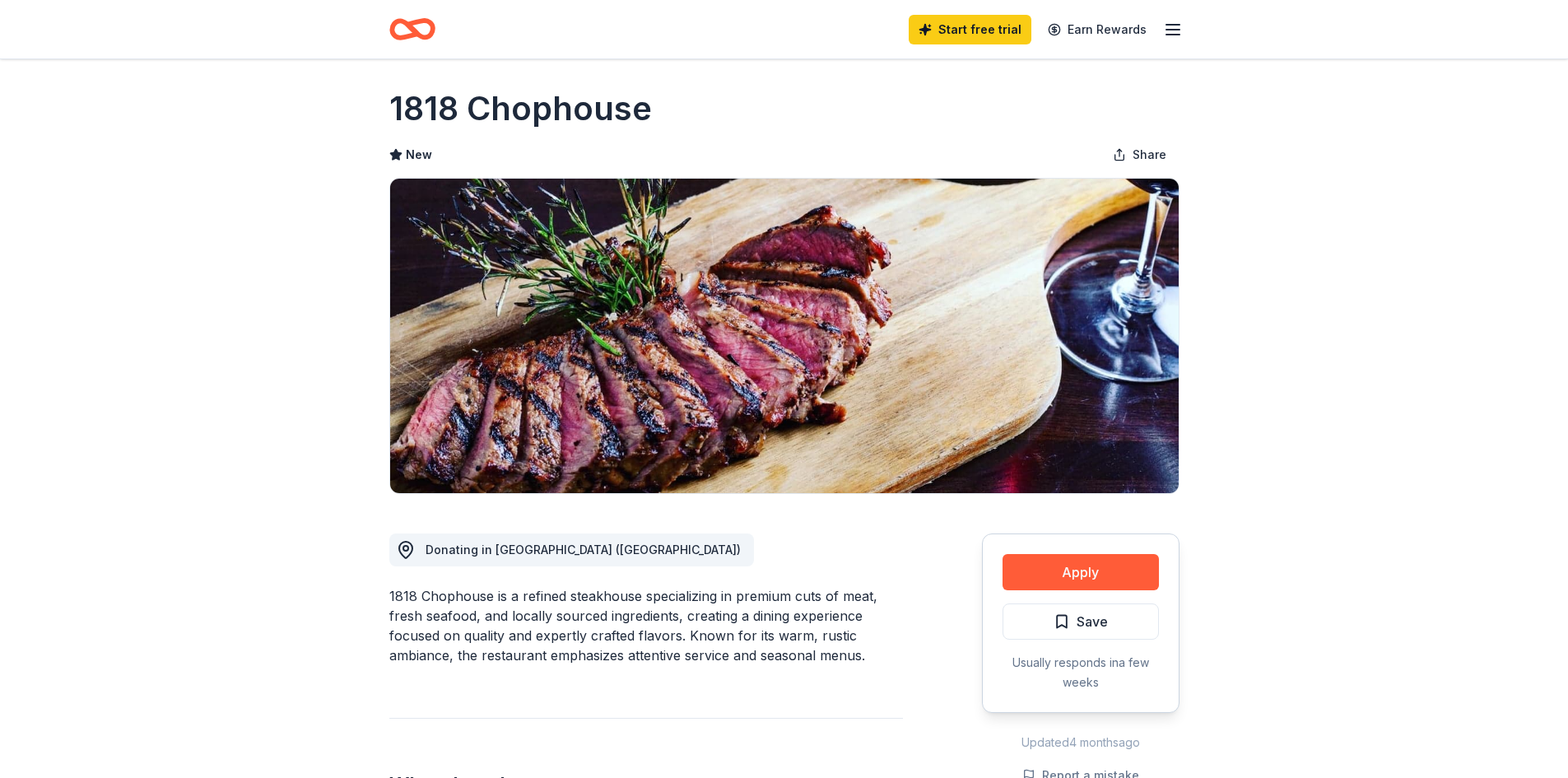
scroll to position [0, 0]
